Goal: Task Accomplishment & Management: Use online tool/utility

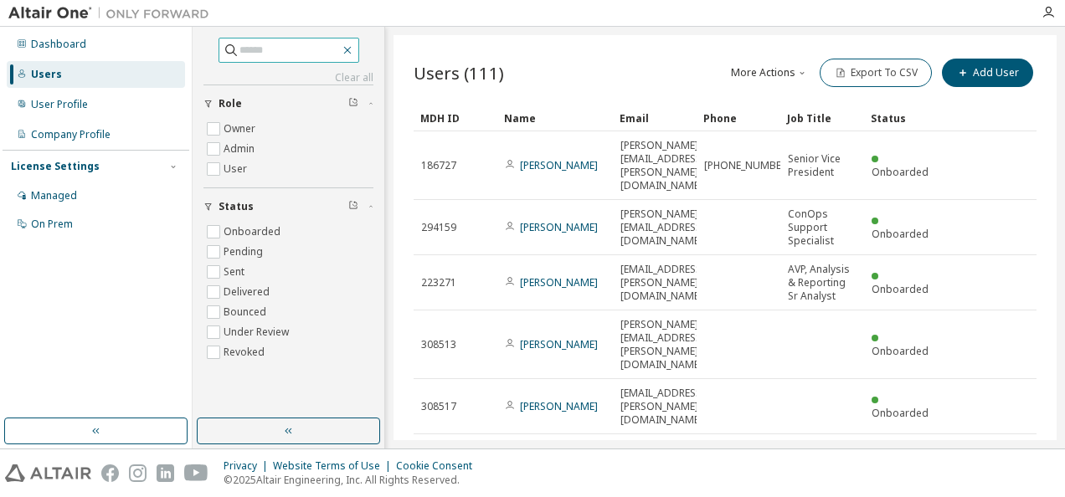
click at [354, 50] on icon "button" at bounding box center [347, 50] width 13 height 13
click at [351, 49] on icon "button" at bounding box center [347, 51] width 8 height 8
click at [354, 52] on icon "button" at bounding box center [347, 50] width 13 height 13
click at [351, 49] on icon "button" at bounding box center [347, 51] width 8 height 8
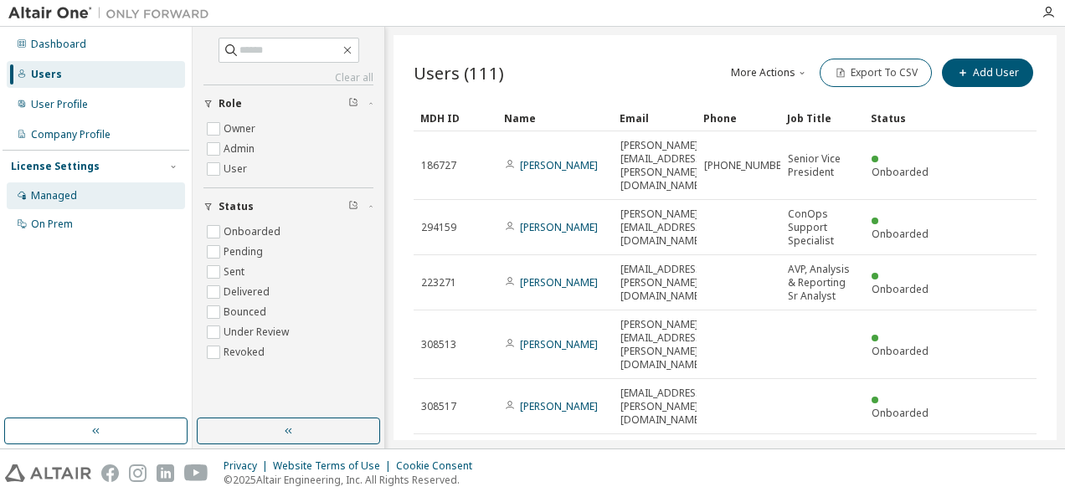
click at [64, 195] on div "Managed" at bounding box center [54, 195] width 46 height 13
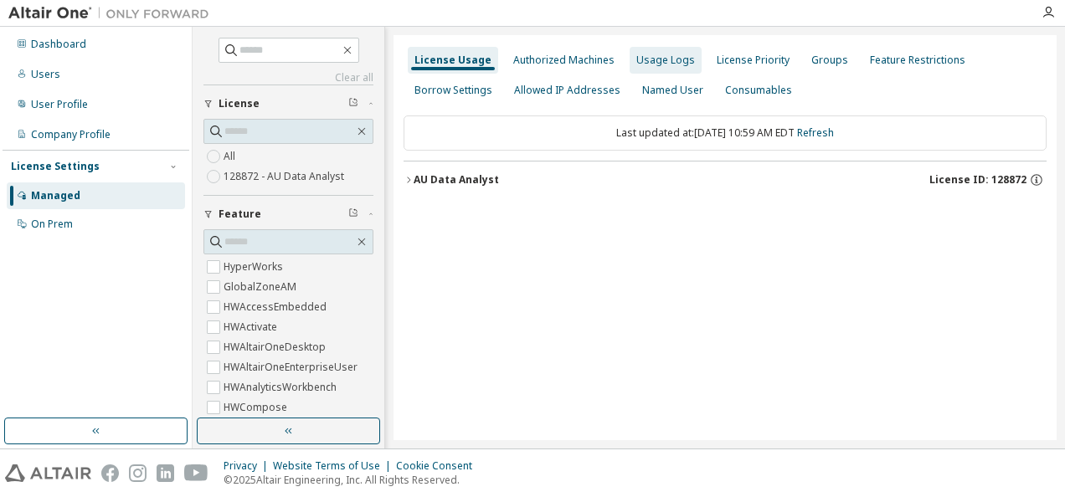
click at [667, 59] on div "Usage Logs" at bounding box center [665, 60] width 59 height 13
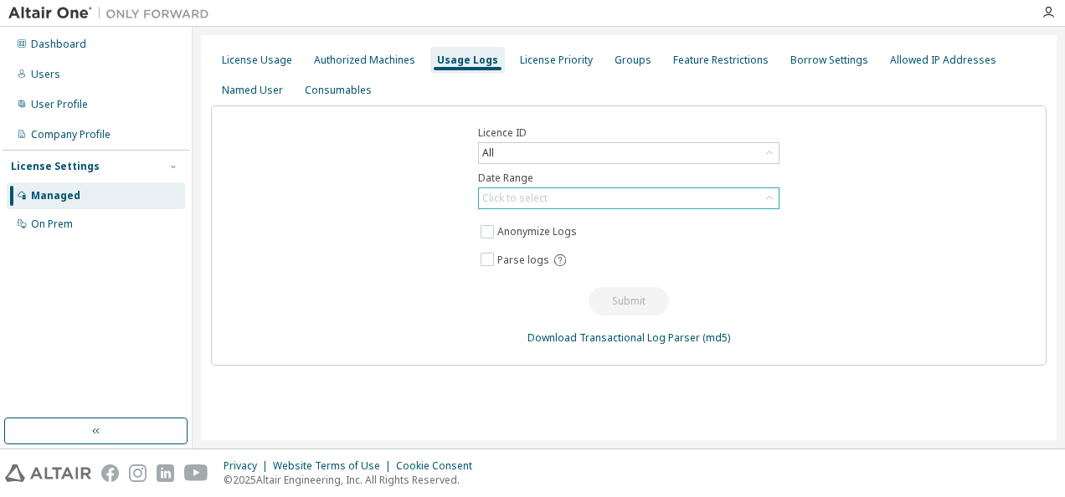
click at [564, 197] on div "Click to select" at bounding box center [629, 198] width 300 height 20
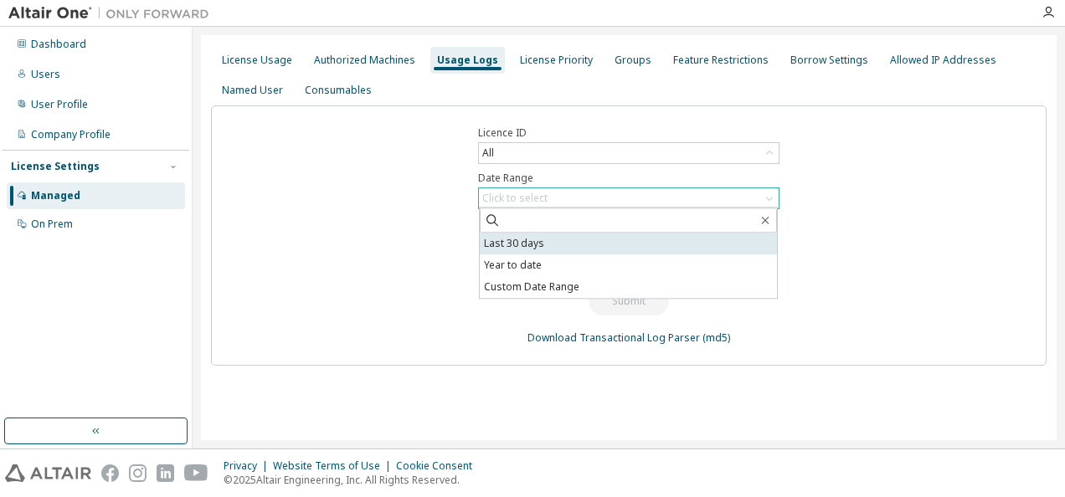
click at [529, 243] on li "Last 30 days" at bounding box center [628, 244] width 297 height 22
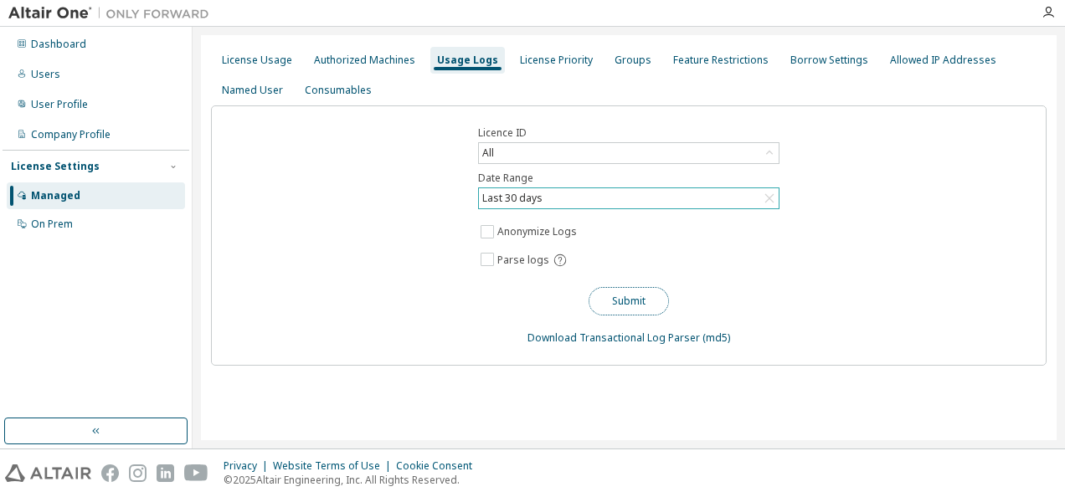
click at [629, 298] on button "Submit" at bounding box center [628, 301] width 80 height 28
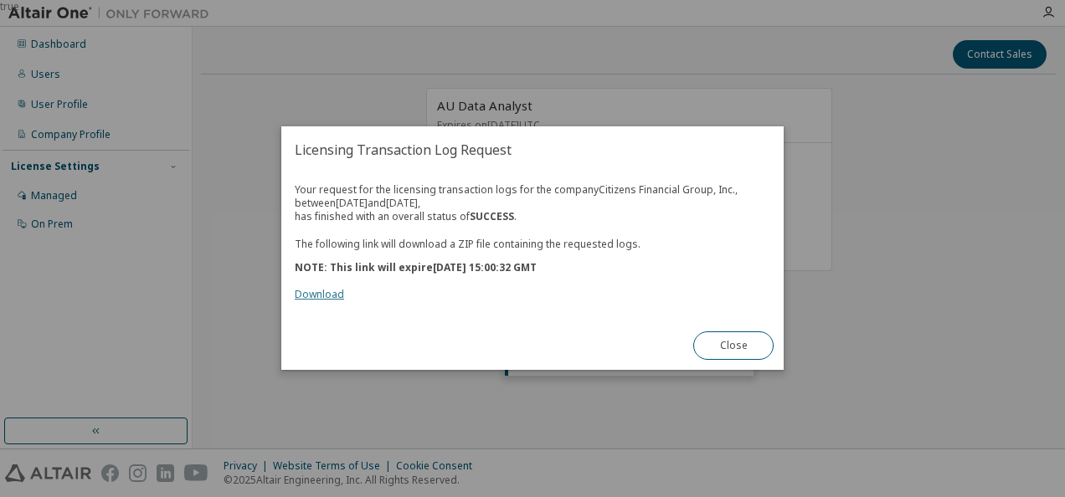
click at [322, 297] on link "Download" at bounding box center [319, 295] width 49 height 14
click at [926, 326] on div "true" at bounding box center [532, 248] width 1065 height 497
